Goal: Navigation & Orientation: Find specific page/section

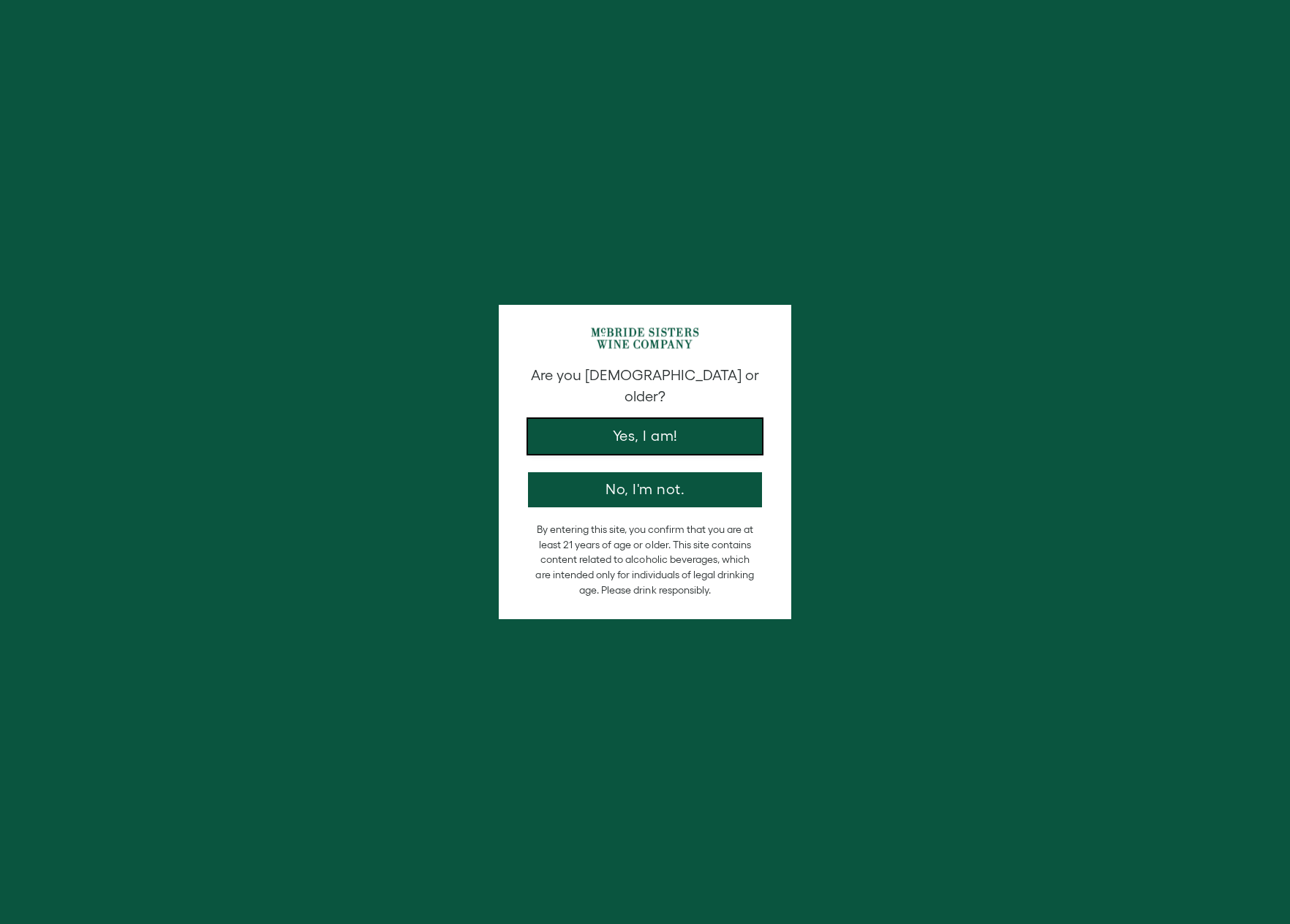
click at [703, 421] on button "Yes, I am!" at bounding box center [645, 437] width 234 height 35
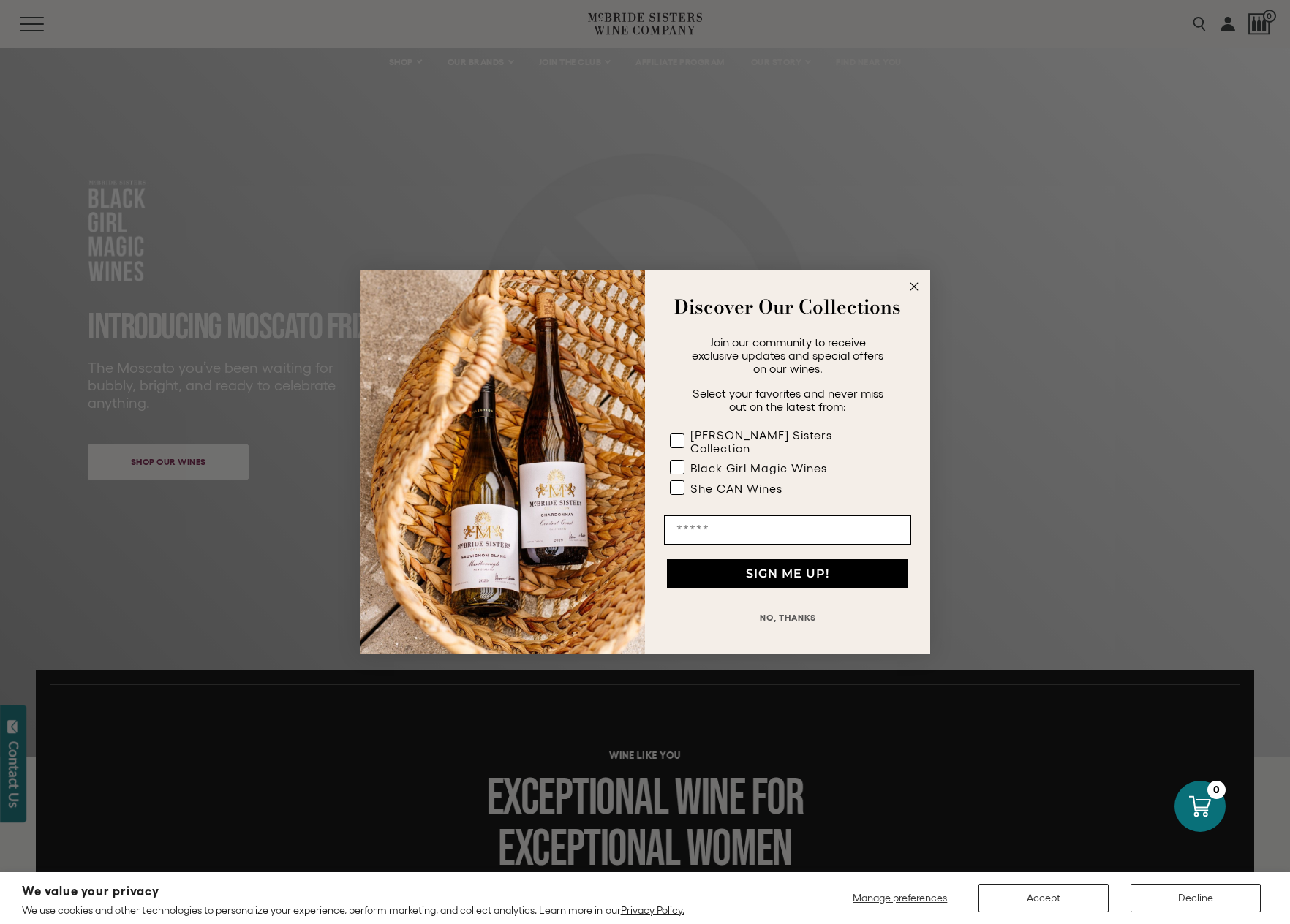
click at [917, 289] on icon "Close dialog" at bounding box center [914, 286] width 7 height 7
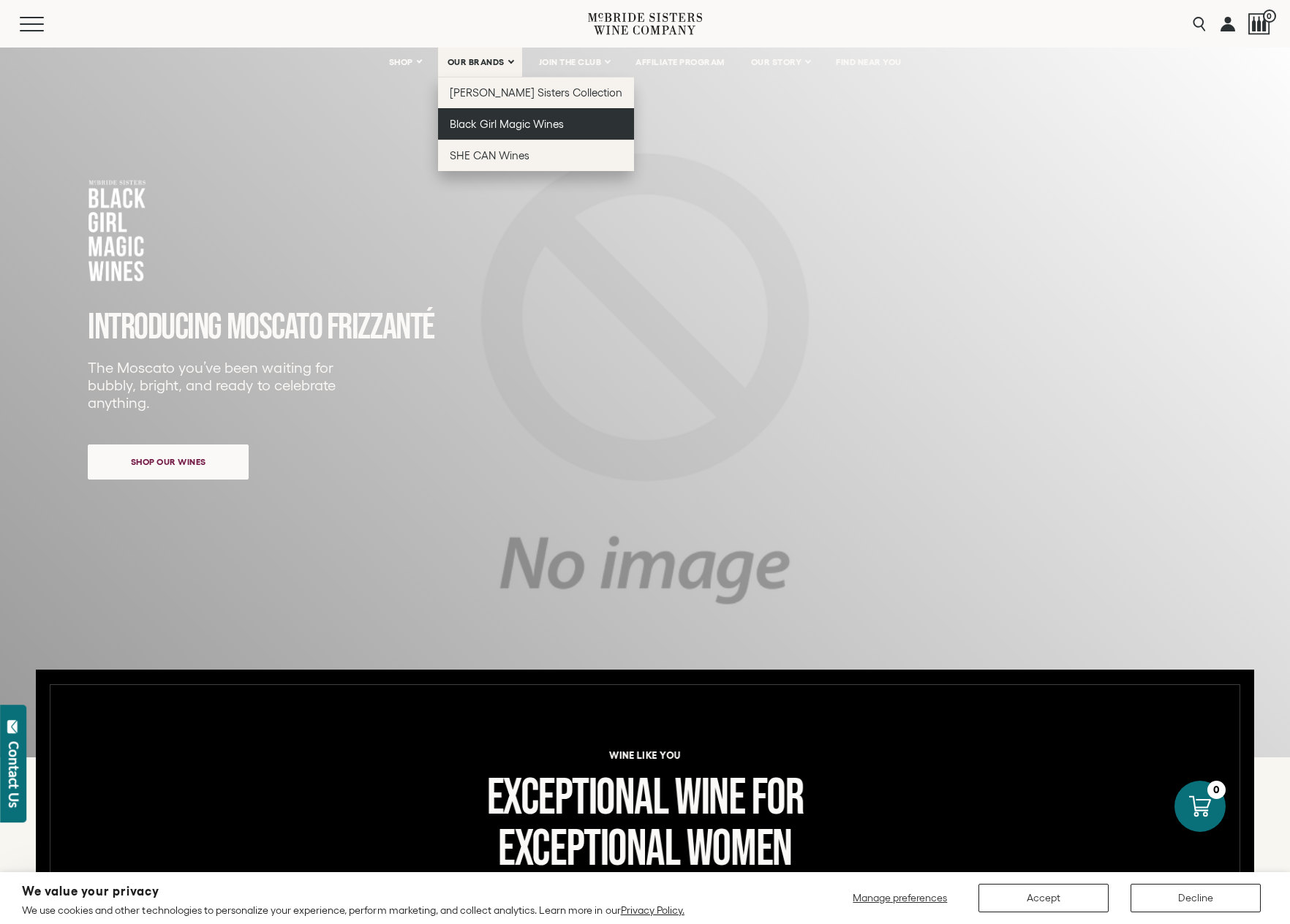
click at [507, 122] on span "Black Girl Magic Wines" at bounding box center [507, 123] width 114 height 12
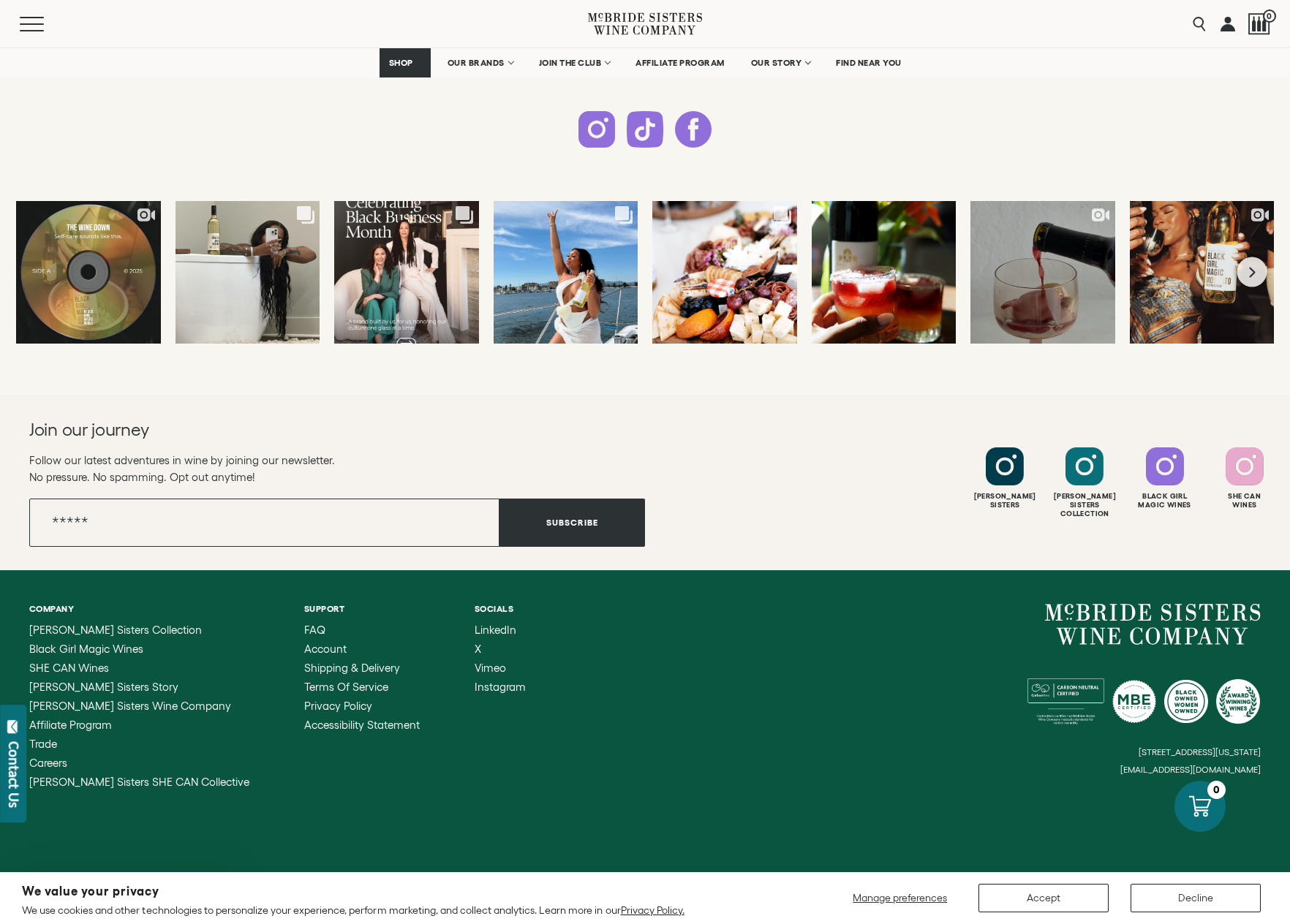
scroll to position [3568, 0]
